Goal: Task Accomplishment & Management: Manage account settings

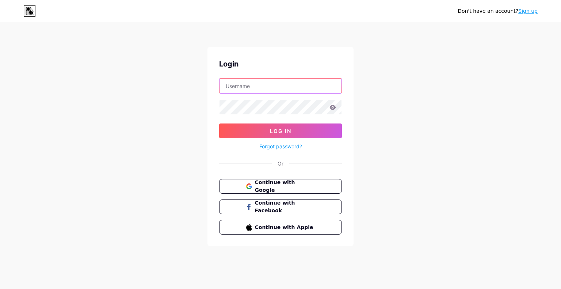
click at [274, 90] on input "text" at bounding box center [280, 86] width 122 height 15
type input "[EMAIL_ADDRESS][DOMAIN_NAME]"
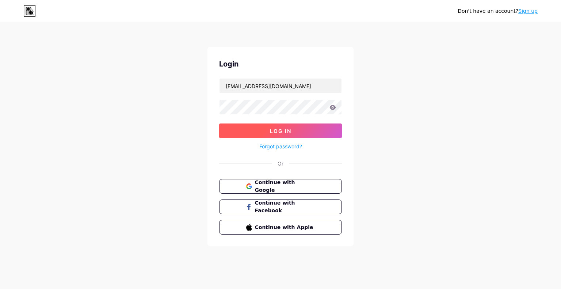
click at [236, 130] on button "Log In" at bounding box center [280, 130] width 123 height 15
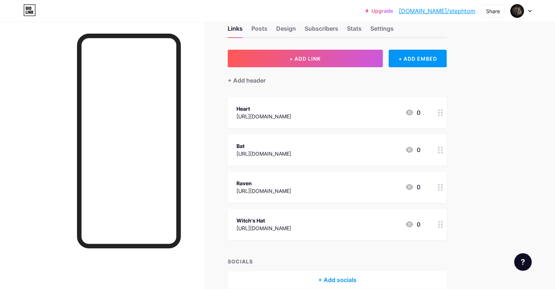
scroll to position [54, 0]
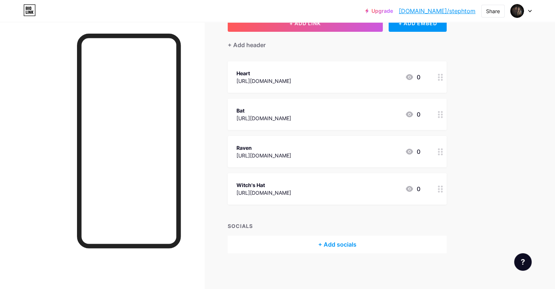
click at [402, 181] on div "Witch's Hat [URL][DOMAIN_NAME] 0" at bounding box center [329, 188] width 184 height 17
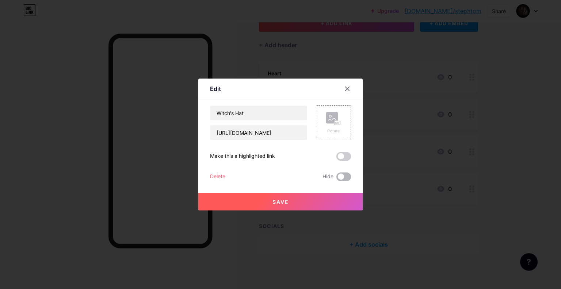
click at [343, 176] on span at bounding box center [343, 176] width 15 height 9
click at [336, 179] on input "checkbox" at bounding box center [336, 179] width 0 height 0
click at [314, 199] on button "Save" at bounding box center [280, 202] width 164 height 18
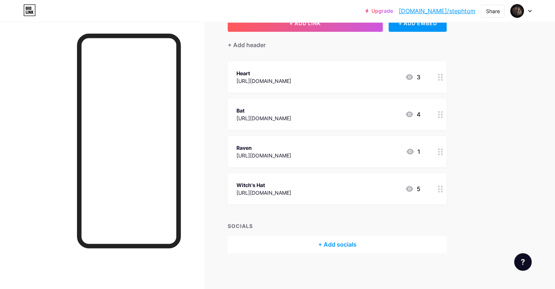
scroll to position [0, 0]
